Goal: Navigation & Orientation: Go to known website

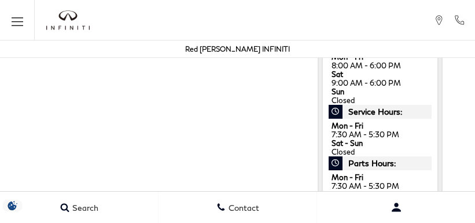
scroll to position [539, 0]
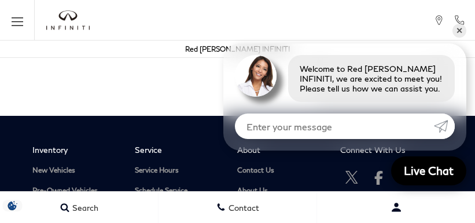
scroll to position [539, 0]
